Goal: Information Seeking & Learning: Learn about a topic

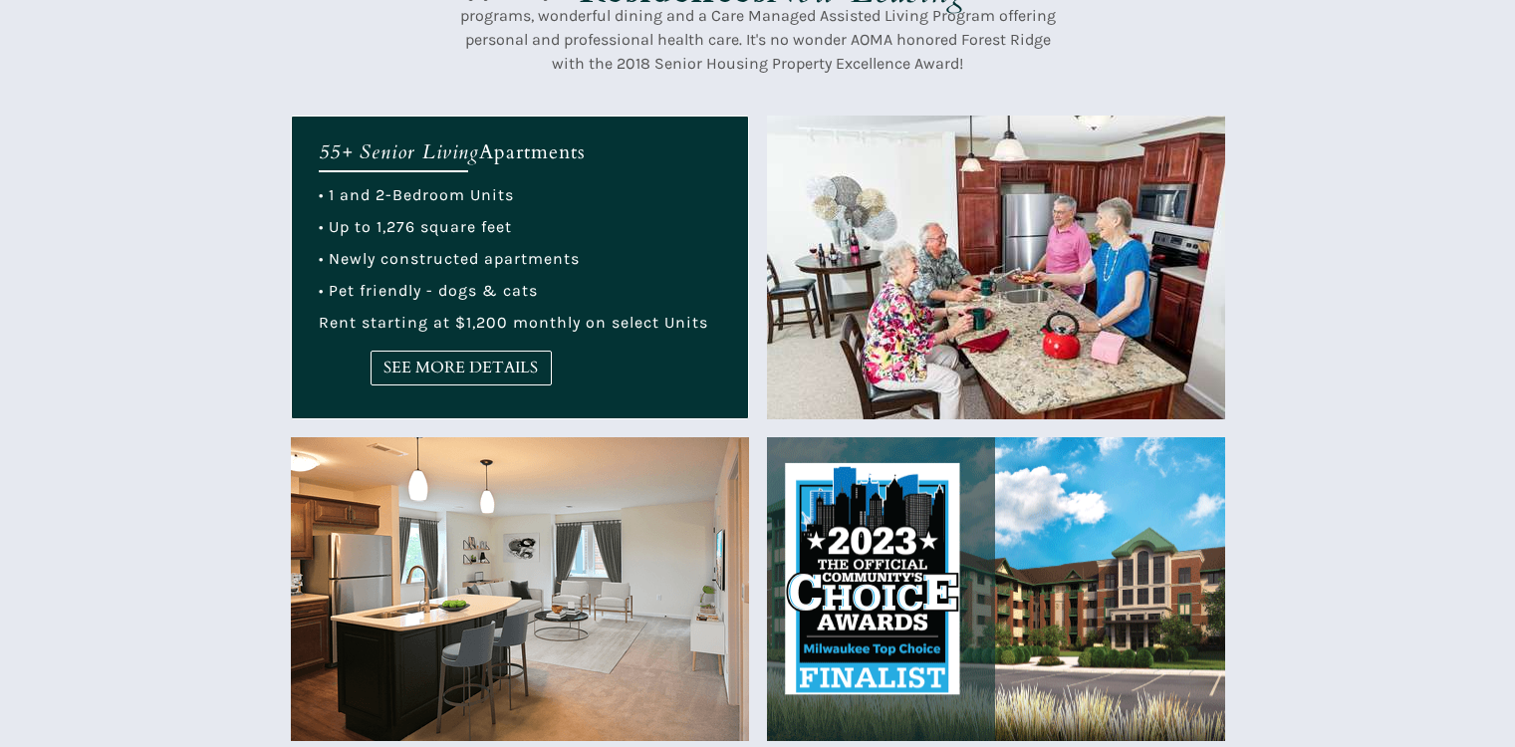
scroll to position [797, 0]
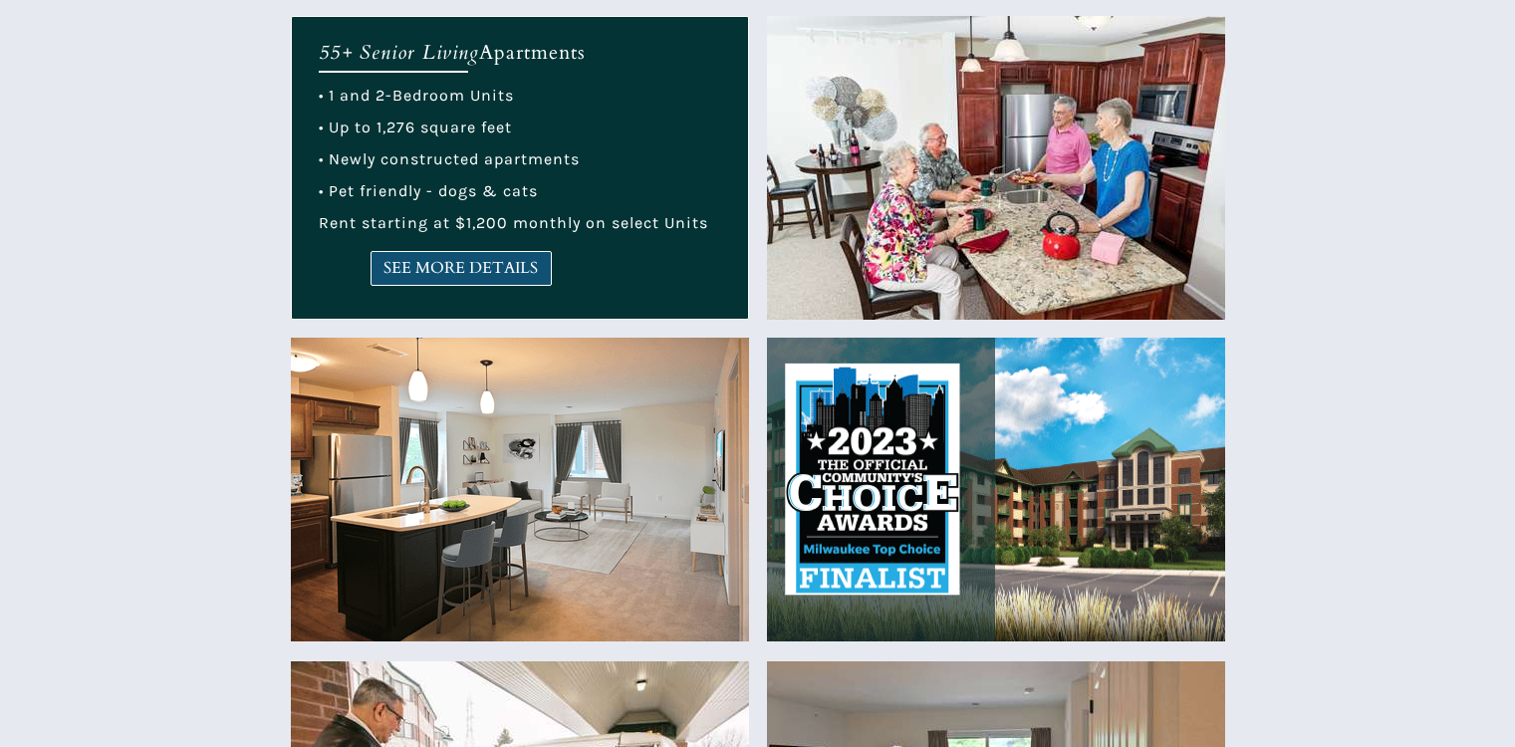
click at [500, 255] on link "SEE MORE DETAILS" at bounding box center [461, 268] width 181 height 35
click at [493, 259] on span "SEE MORE DETAILS" at bounding box center [461, 268] width 179 height 19
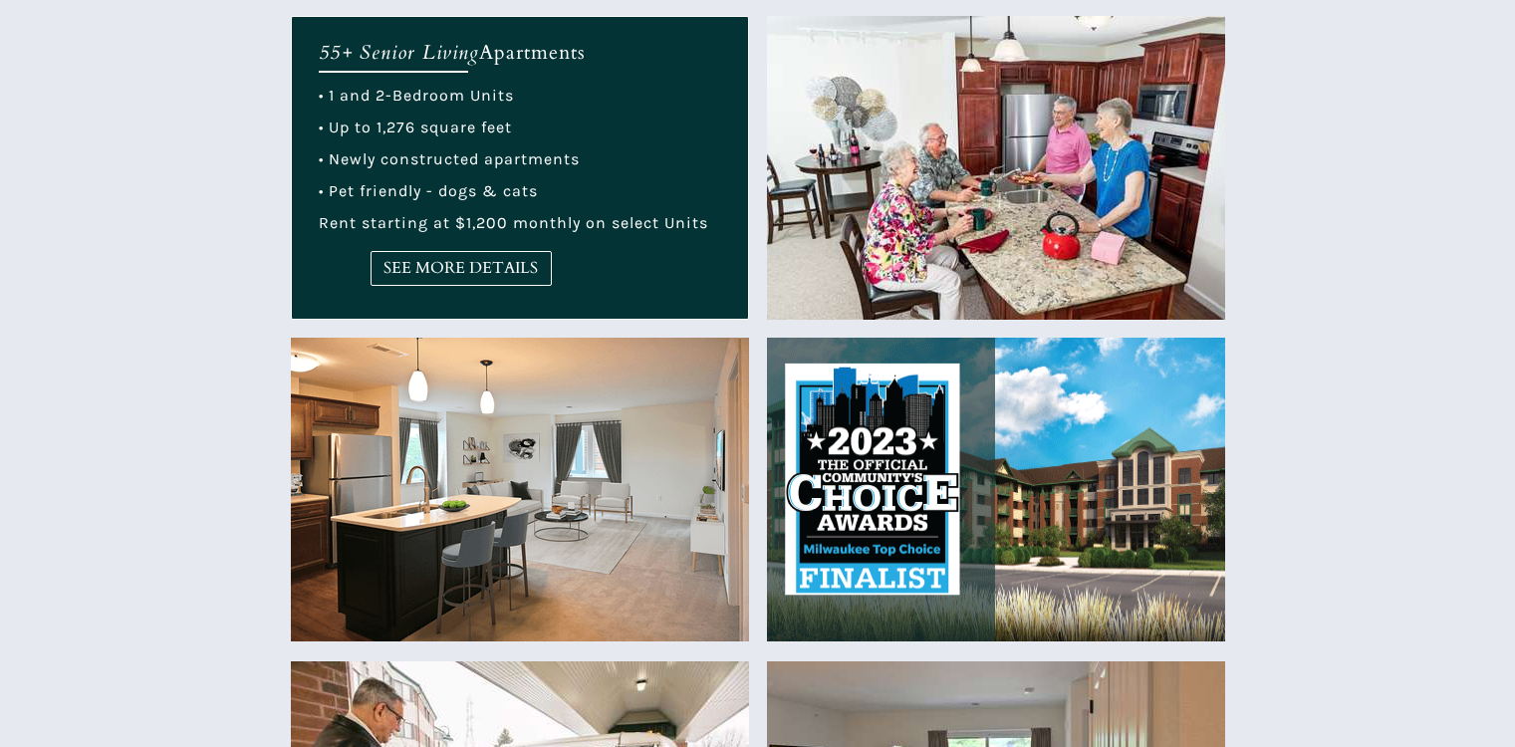
click at [753, 743] on div at bounding box center [758, 525] width 934 height 1019
